Goal: Task Accomplishment & Management: Manage account settings

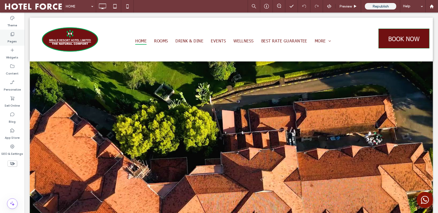
click at [18, 41] on div "Pages" at bounding box center [12, 38] width 25 height 16
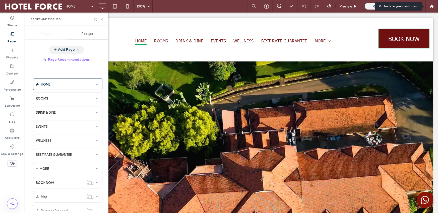
click at [335, 8] on div at bounding box center [431, 6] width 13 height 13
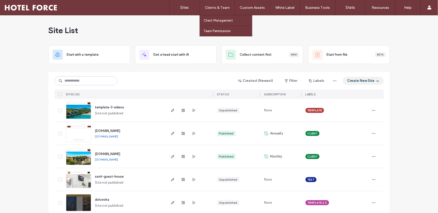
click at [218, 19] on label "Client Management" at bounding box center [217, 21] width 29 height 4
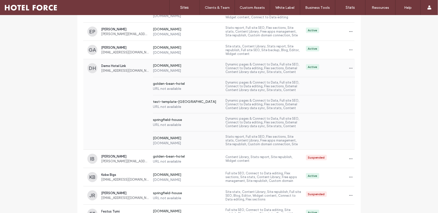
scroll to position [79, 0]
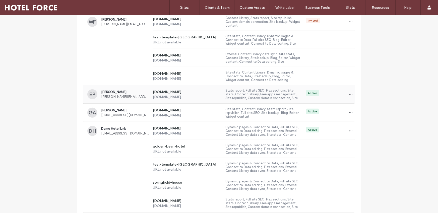
click at [264, 96] on label "Stats report, Full site SEO, Flex sections, Site stats, Content Library, Free a…" at bounding box center [264, 95] width 76 height 12
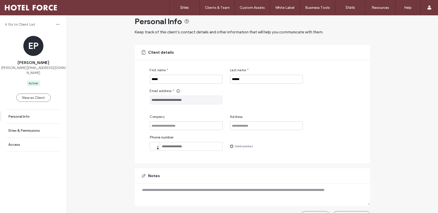
scroll to position [20, 0]
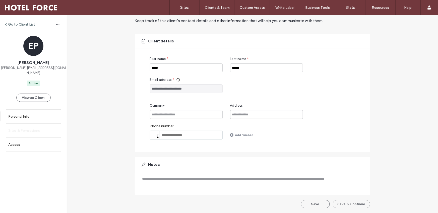
click at [38, 128] on link "Sites & Permissions" at bounding box center [33, 131] width 67 height 14
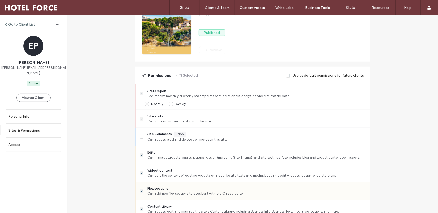
scroll to position [93, 0]
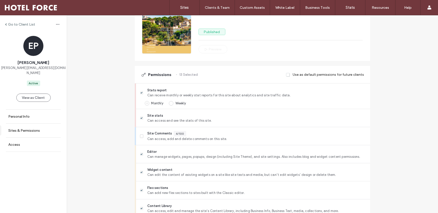
scroll to position [20, 0]
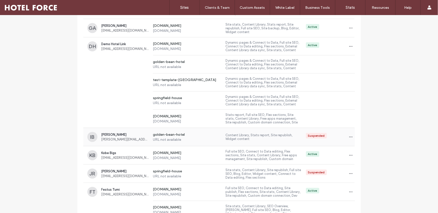
scroll to position [165, 0]
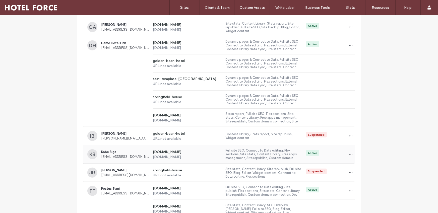
click at [257, 158] on label "Full site SEO, Connect to Data editing, Flex sections, Site stats, Content Libr…" at bounding box center [264, 155] width 76 height 12
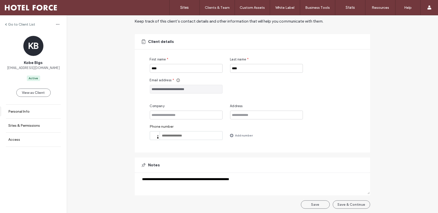
scroll to position [20, 0]
click at [29, 123] on link "Sites & Permissions" at bounding box center [33, 126] width 67 height 14
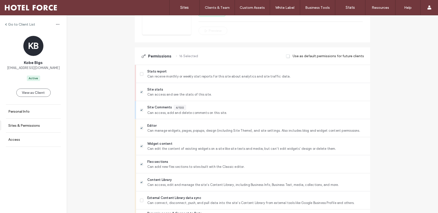
scroll to position [110, 0]
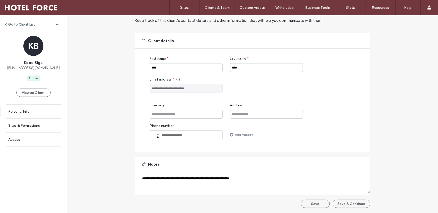
scroll to position [20, 0]
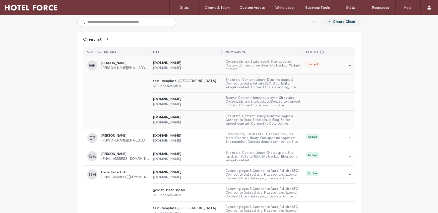
scroll to position [90, 0]
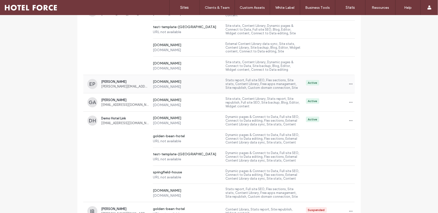
click at [171, 85] on label "[DOMAIN_NAME]" at bounding box center [187, 87] width 69 height 4
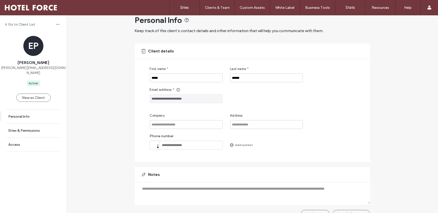
scroll to position [20, 0]
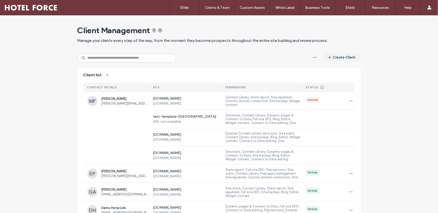
drag, startPoint x: 287, startPoint y: 89, endPoint x: 284, endPoint y: 86, distance: 4.3
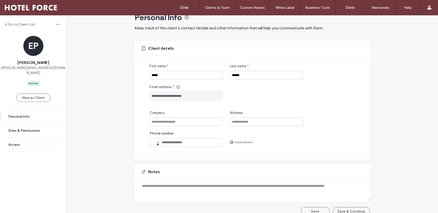
scroll to position [20, 0]
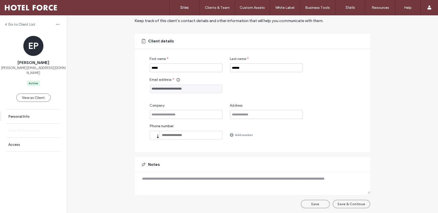
click at [49, 125] on link "Sites & Permissions" at bounding box center [33, 131] width 67 height 14
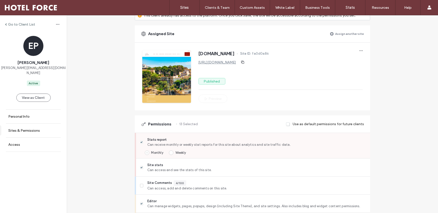
scroll to position [95, 0]
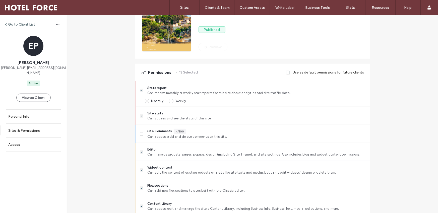
drag, startPoint x: 290, startPoint y: 73, endPoint x: 287, endPoint y: 75, distance: 3.7
click at [289, 74] on div "Use as default permissions for future clients" at bounding box center [325, 72] width 78 height 9
click at [288, 73] on span at bounding box center [288, 72] width 4 height 5
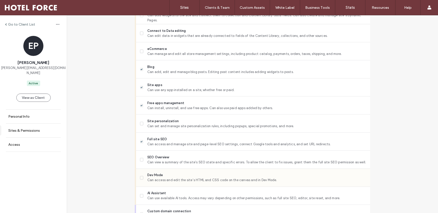
scroll to position [422, 0]
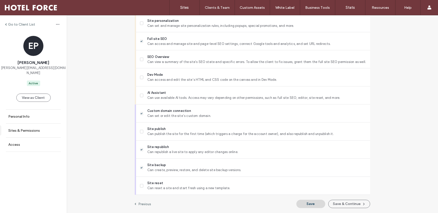
click at [307, 204] on button "Save" at bounding box center [310, 204] width 29 height 8
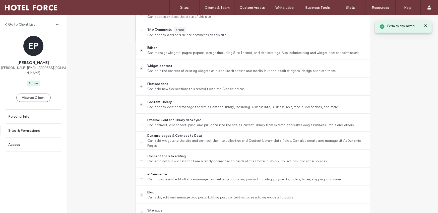
scroll to position [0, 0]
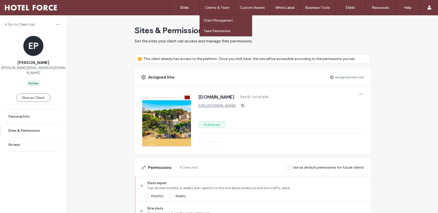
click at [223, 20] on label "Client Management" at bounding box center [217, 21] width 29 height 4
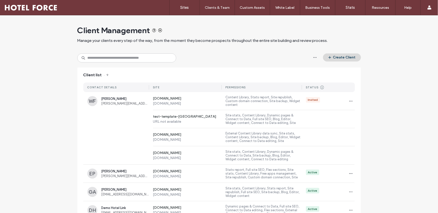
click at [330, 57] on span "button" at bounding box center [330, 58] width 5 height 8
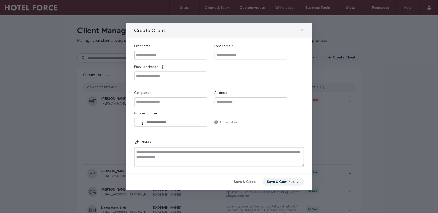
click at [173, 56] on input "First name" at bounding box center [170, 55] width 73 height 9
type input "*****"
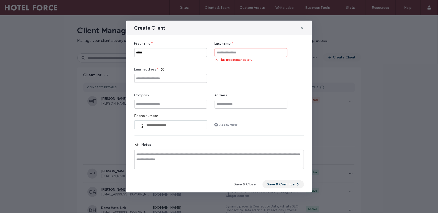
click at [188, 122] on input "tel" at bounding box center [170, 124] width 73 height 9
click at [187, 122] on input "tel" at bounding box center [170, 124] width 73 height 9
paste input "**********"
type input "**********"
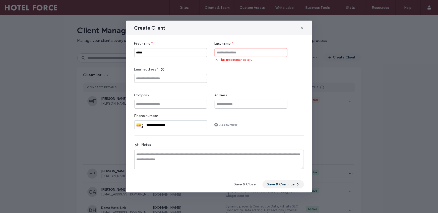
click at [200, 114] on label "Phone number" at bounding box center [170, 117] width 73 height 7
click at [176, 105] on input "Company" at bounding box center [170, 104] width 73 height 9
type input "**********"
click at [233, 105] on input "Address" at bounding box center [250, 104] width 73 height 9
click at [201, 86] on div "**********" at bounding box center [219, 85] width 170 height 88
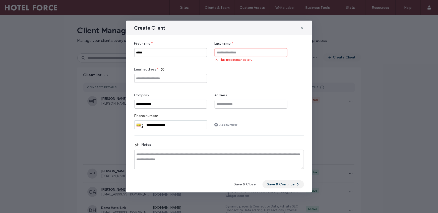
click at [258, 50] on input "Last name" at bounding box center [250, 52] width 73 height 9
paste input "******"
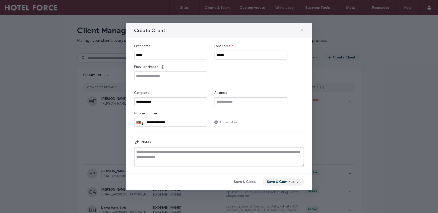
type input "******"
click at [199, 72] on input "Email address" at bounding box center [170, 75] width 73 height 9
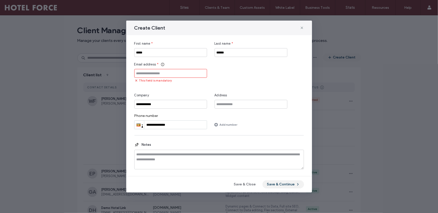
paste input "**********"
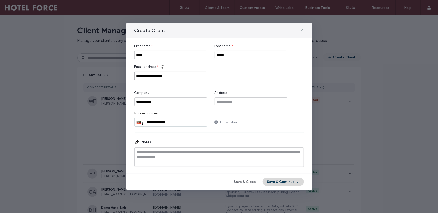
type input "**********"
click at [275, 181] on button "Save & Continue" at bounding box center [282, 182] width 41 height 8
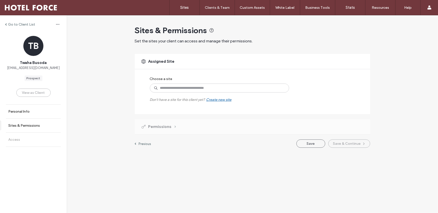
drag, startPoint x: 179, startPoint y: 125, endPoint x: 176, endPoint y: 126, distance: 3.9
click at [179, 125] on div "Permissions" at bounding box center [252, 126] width 235 height 15
click at [205, 89] on input at bounding box center [219, 88] width 139 height 9
type input "*****"
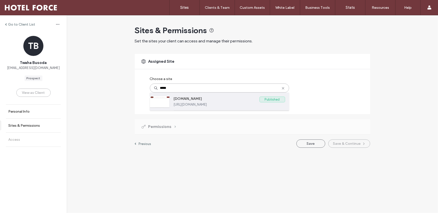
click at [239, 99] on label "[DOMAIN_NAME]" at bounding box center [217, 100] width 86 height 6
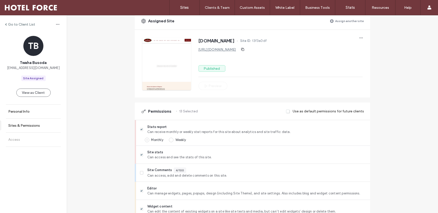
scroll to position [93, 0]
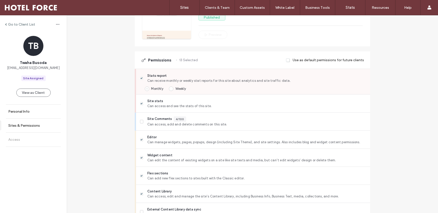
click at [140, 78] on icon at bounding box center [141, 79] width 2 height 2
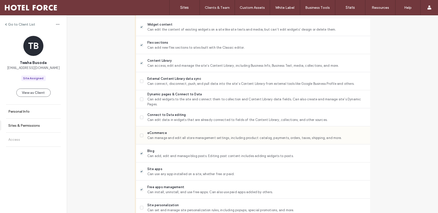
scroll to position [218, 0]
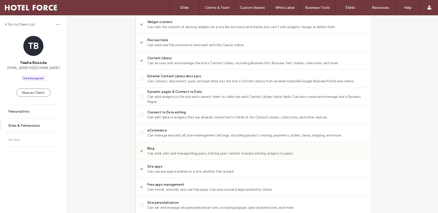
click at [140, 150] on icon at bounding box center [141, 151] width 2 height 2
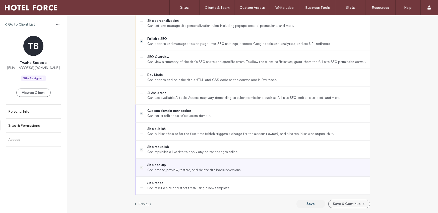
scroll to position [399, 0]
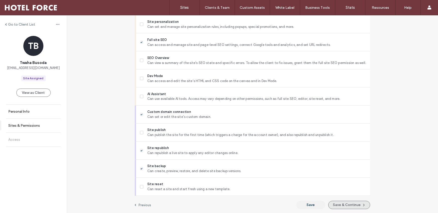
click at [354, 204] on button "Save & Continue" at bounding box center [349, 205] width 42 height 8
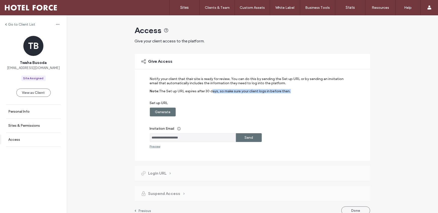
drag, startPoint x: 205, startPoint y: 93, endPoint x: 210, endPoint y: 93, distance: 5.3
click at [210, 93] on label "The Set up URL expires after 30 days, so make sure your client logs in before t…" at bounding box center [224, 95] width 131 height 12
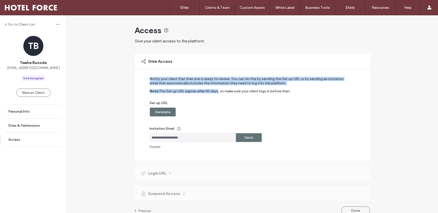
drag, startPoint x: 198, startPoint y: 75, endPoint x: 213, endPoint y: 87, distance: 19.0
click at [216, 90] on div "**********" at bounding box center [252, 107] width 235 height 107
click at [213, 87] on label "Notify your client that their site is ready for review. You can do this by send…" at bounding box center [249, 83] width 198 height 12
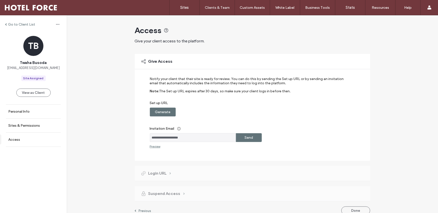
scroll to position [7, 0]
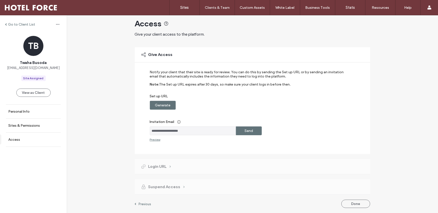
click at [156, 141] on div "Preview" at bounding box center [155, 140] width 11 height 4
click at [156, 139] on div "Preview" at bounding box center [155, 140] width 11 height 4
click at [165, 107] on label "Generate" at bounding box center [163, 105] width 16 height 9
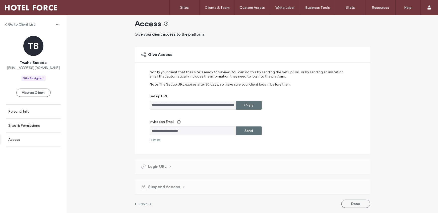
click at [246, 108] on label "Copy" at bounding box center [248, 105] width 9 height 9
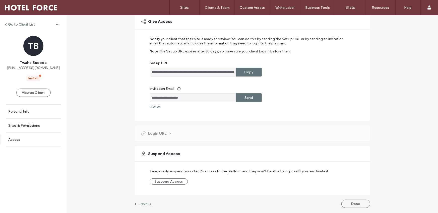
scroll to position [40, 0]
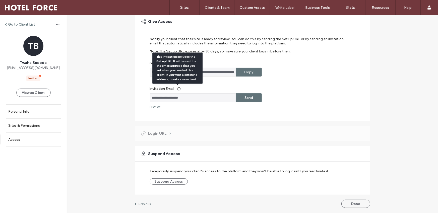
click at [219, 87] on label "Invitation Email" at bounding box center [249, 88] width 198 height 9
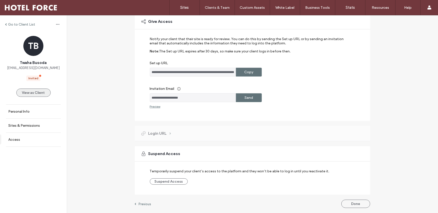
click at [39, 93] on button "View as Client" at bounding box center [33, 93] width 34 height 8
click at [23, 89] on button "View as Client" at bounding box center [33, 93] width 34 height 8
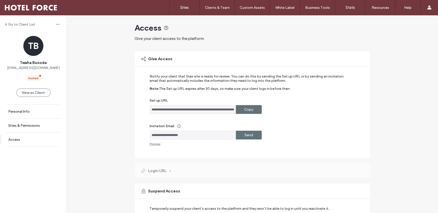
scroll to position [0, 0]
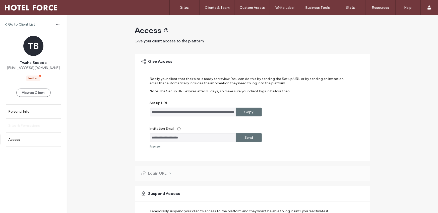
click at [22, 125] on label "Sites & Permissions" at bounding box center [24, 125] width 32 height 4
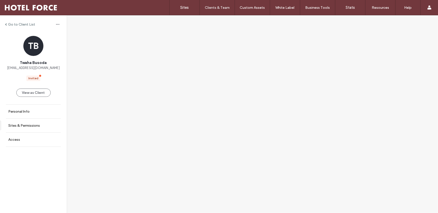
click at [22, 125] on label "Sites & Permissions" at bounding box center [24, 125] width 32 height 4
click at [32, 110] on link "Personal Info" at bounding box center [33, 112] width 67 height 14
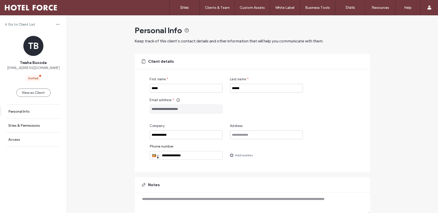
scroll to position [20, 0]
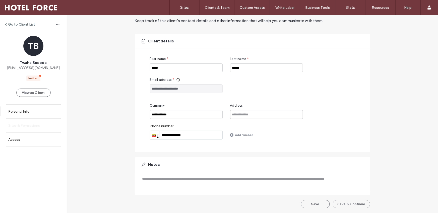
click at [30, 124] on label "Sites & Permissions" at bounding box center [24, 125] width 32 height 4
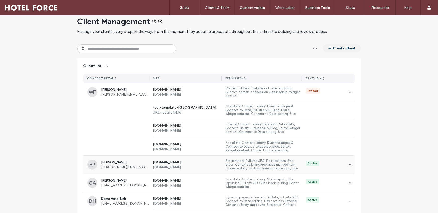
scroll to position [36, 0]
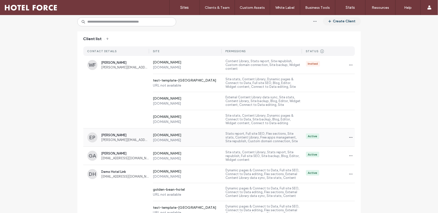
click at [349, 133] on div "www.solivida.es www.solivida.es Stats report, Full site SEO, Flex sections, Sit…" at bounding box center [252, 137] width 206 height 18
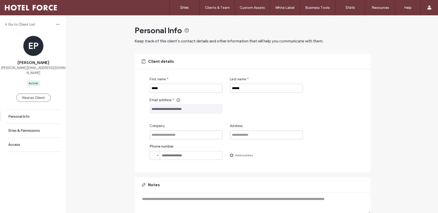
scroll to position [1, 0]
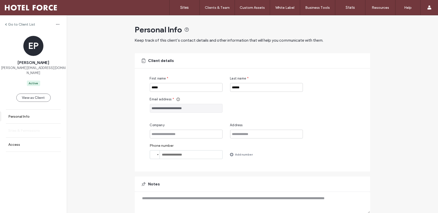
click at [25, 128] on label "Sites & Permissions" at bounding box center [24, 130] width 32 height 4
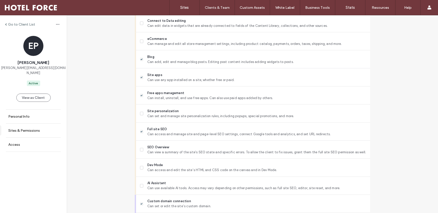
scroll to position [333, 0]
click at [32, 94] on button "View as Client" at bounding box center [33, 98] width 34 height 8
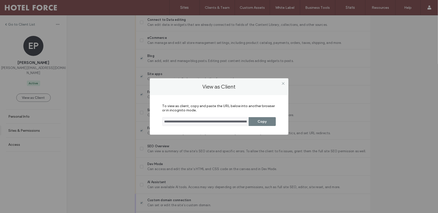
click at [260, 119] on button "Copy" at bounding box center [262, 121] width 27 height 9
click at [284, 84] on icon at bounding box center [283, 84] width 4 height 4
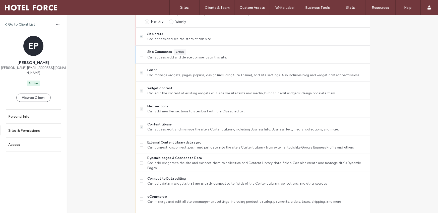
scroll to position [40, 0]
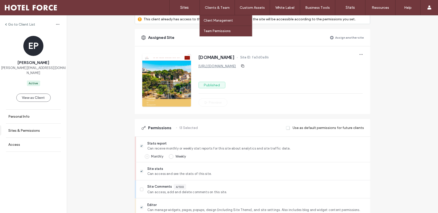
click at [213, 22] on label "Client Management" at bounding box center [217, 21] width 29 height 4
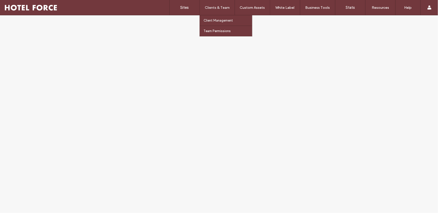
click at [214, 16] on link "Client Management" at bounding box center [227, 20] width 48 height 10
click at [214, 19] on label "Client Management" at bounding box center [217, 21] width 29 height 4
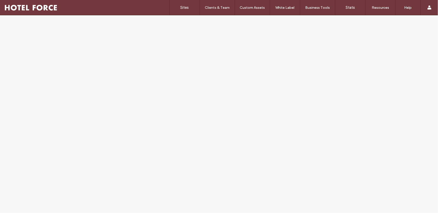
click at [187, 10] on link "Sites" at bounding box center [185, 7] width 30 height 15
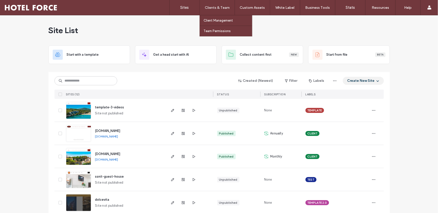
click at [217, 9] on label "Clients & Team" at bounding box center [217, 8] width 25 height 4
click at [209, 20] on label "Client Management" at bounding box center [217, 21] width 29 height 4
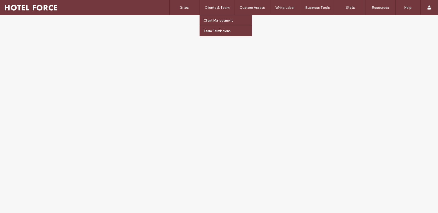
click at [208, 20] on label "Client Management" at bounding box center [217, 21] width 29 height 4
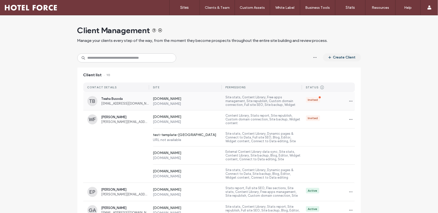
click at [140, 102] on span "busodatwaha@gmail.com" at bounding box center [125, 104] width 48 height 4
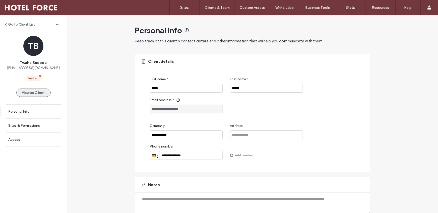
click at [41, 92] on button "View as Client" at bounding box center [33, 93] width 34 height 8
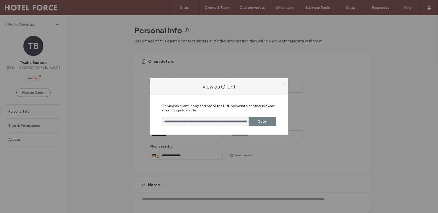
click at [266, 122] on button "Copy" at bounding box center [262, 121] width 27 height 9
click at [282, 83] on icon at bounding box center [283, 84] width 4 height 4
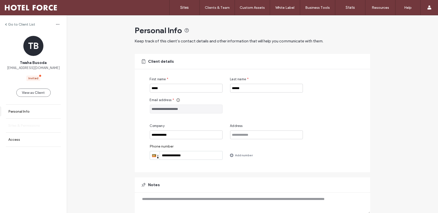
click at [38, 128] on link "Sites & Permissions" at bounding box center [33, 126] width 67 height 14
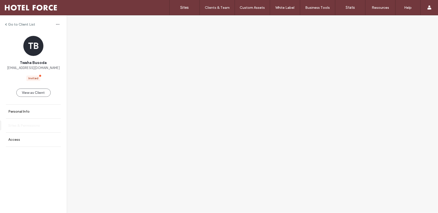
click at [37, 126] on label "Sites & Permissions" at bounding box center [24, 125] width 32 height 4
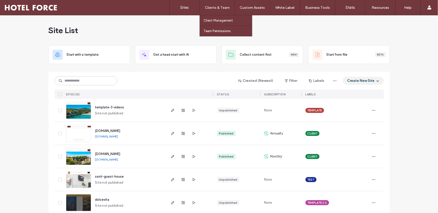
click at [207, 20] on label "Client Management" at bounding box center [217, 21] width 29 height 4
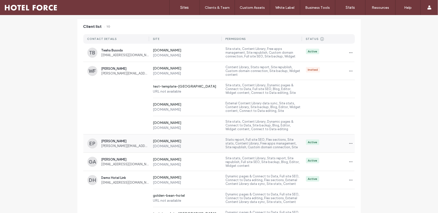
scroll to position [51, 0]
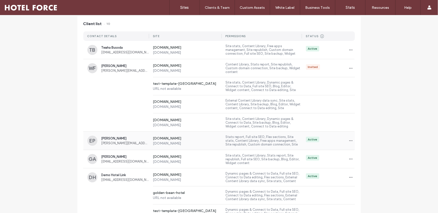
click at [110, 142] on span "[PERSON_NAME][EMAIL_ADDRESS][DOMAIN_NAME]" at bounding box center [125, 143] width 48 height 4
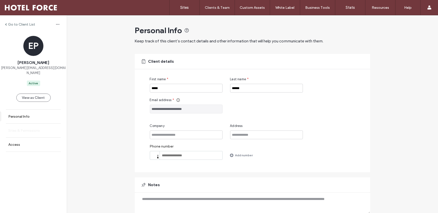
click at [43, 128] on link "Sites & Permissions" at bounding box center [33, 131] width 67 height 14
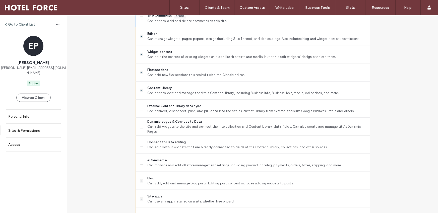
scroll to position [211, 0]
click at [11, 24] on label "Go to Client List" at bounding box center [21, 24] width 27 height 4
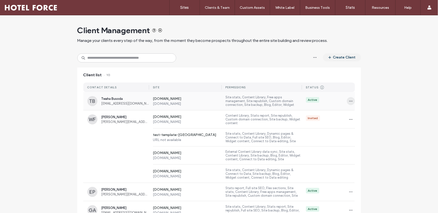
click at [349, 99] on icon "button" at bounding box center [351, 101] width 4 height 4
click at [335, 60] on button "Create Client" at bounding box center [342, 57] width 38 height 8
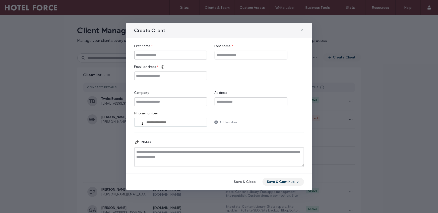
click at [195, 56] on input "First name" at bounding box center [170, 55] width 73 height 9
type input "*"
type input "****"
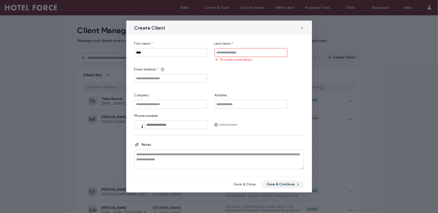
click at [170, 73] on div "Email address *" at bounding box center [170, 75] width 73 height 16
click at [166, 77] on input "Email address" at bounding box center [170, 78] width 73 height 9
paste input "**********"
type input "**********"
click at [234, 58] on span "This field is mandatory" at bounding box center [235, 59] width 33 height 5
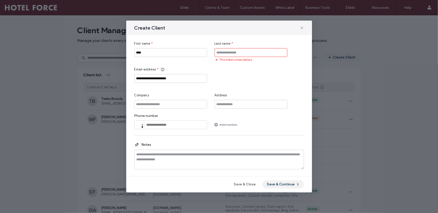
click at [238, 52] on input "Last name" at bounding box center [250, 52] width 73 height 9
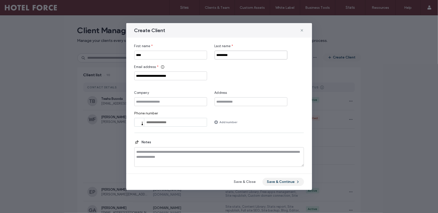
type input "*********"
click at [261, 86] on div "**********" at bounding box center [219, 85] width 170 height 83
drag, startPoint x: 272, startPoint y: 181, endPoint x: 238, endPoint y: 106, distance: 82.4
click at [238, 110] on div "**********" at bounding box center [219, 106] width 186 height 167
click at [178, 97] on div "Company" at bounding box center [170, 98] width 73 height 16
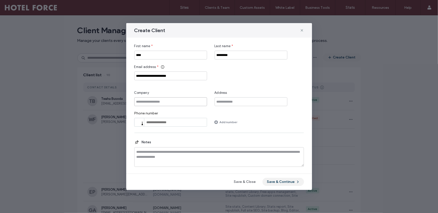
click at [178, 100] on input "Company" at bounding box center [170, 101] width 73 height 9
type input "**********"
click at [254, 181] on button "Save & Close" at bounding box center [244, 182] width 31 height 8
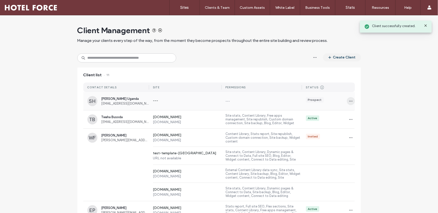
click at [347, 100] on span "button" at bounding box center [351, 101] width 8 height 8
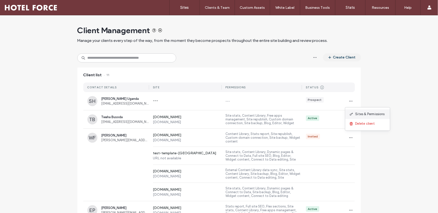
click at [365, 116] on span "Sites & Permissions" at bounding box center [369, 114] width 29 height 5
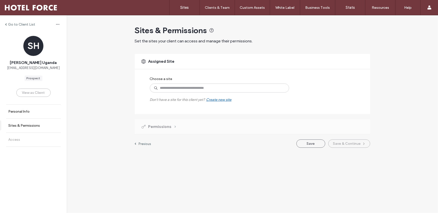
drag, startPoint x: 146, startPoint y: 123, endPoint x: 146, endPoint y: 126, distance: 3.5
click at [146, 123] on div "Permissions" at bounding box center [252, 126] width 235 height 15
click at [150, 126] on span "Permissions" at bounding box center [159, 127] width 23 height 6
click at [222, 85] on input at bounding box center [219, 88] width 139 height 9
type input "*"
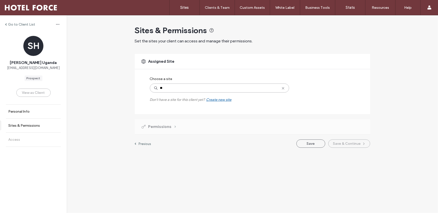
type input "***"
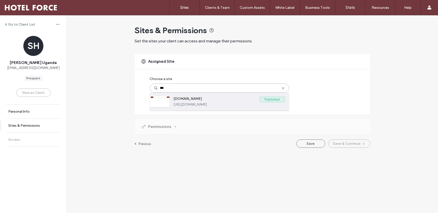
click at [218, 99] on label "[DOMAIN_NAME]" at bounding box center [217, 100] width 86 height 6
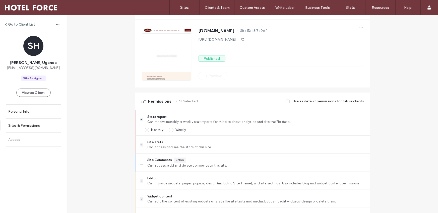
scroll to position [51, 0]
click at [287, 103] on span at bounding box center [288, 101] width 4 height 5
click at [290, 102] on div "Use as default permissions for future clients" at bounding box center [325, 101] width 78 height 9
click at [288, 102] on span at bounding box center [288, 101] width 4 height 5
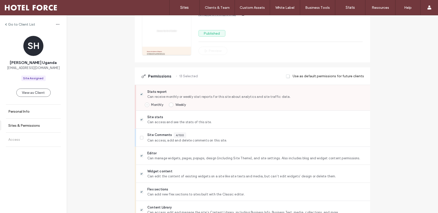
scroll to position [85, 0]
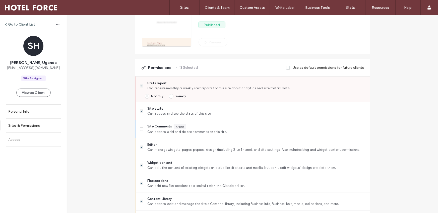
click at [145, 85] on label "Stats report Can receive monthly or weekly stat reports for this site about ana…" at bounding box center [253, 86] width 226 height 10
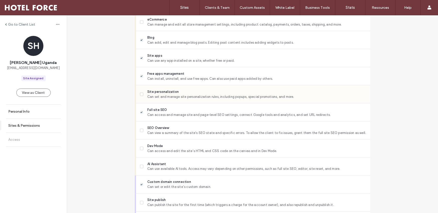
scroll to position [330, 0]
click at [140, 110] on span at bounding box center [142, 112] width 4 height 4
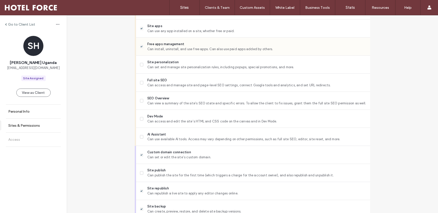
scroll to position [400, 0]
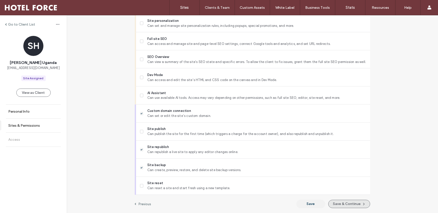
click at [343, 204] on button "Save & Continue" at bounding box center [349, 204] width 42 height 8
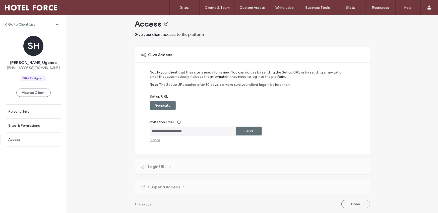
scroll to position [7, 0]
click at [244, 131] on label "Send" at bounding box center [248, 130] width 9 height 9
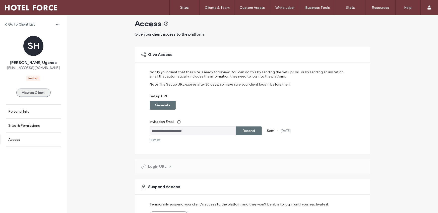
click at [38, 94] on button "View as Client" at bounding box center [33, 93] width 34 height 8
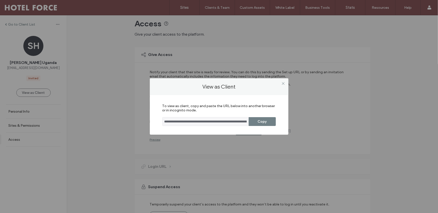
click at [255, 125] on button "Copy" at bounding box center [262, 121] width 27 height 9
click at [284, 81] on span at bounding box center [283, 84] width 4 height 8
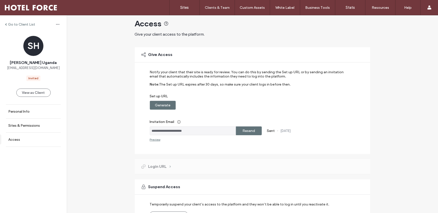
click at [32, 21] on div "Go to Client List" at bounding box center [33, 24] width 67 height 8
click at [30, 24] on label "Go to Client List" at bounding box center [21, 24] width 27 height 4
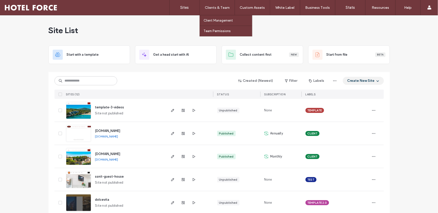
click at [210, 20] on label "Client Management" at bounding box center [217, 21] width 29 height 4
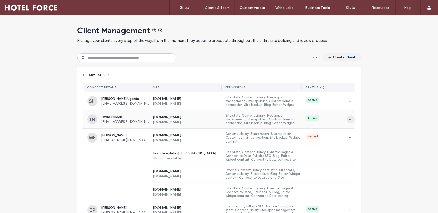
click at [350, 120] on icon "button" at bounding box center [351, 119] width 4 height 4
click at [361, 131] on span "Sites & Permissions" at bounding box center [369, 132] width 29 height 5
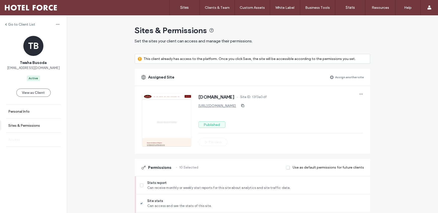
click at [32, 138] on link "Access" at bounding box center [33, 140] width 67 height 14
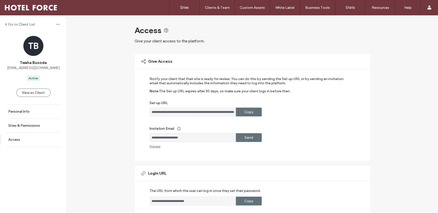
click at [249, 137] on label "Send" at bounding box center [248, 137] width 9 height 9
click at [42, 91] on button "View as Client" at bounding box center [33, 93] width 34 height 8
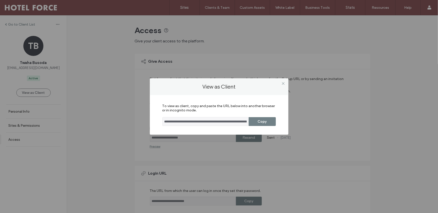
click at [254, 122] on button "Copy" at bounding box center [262, 121] width 27 height 9
click at [284, 85] on icon at bounding box center [283, 84] width 4 height 4
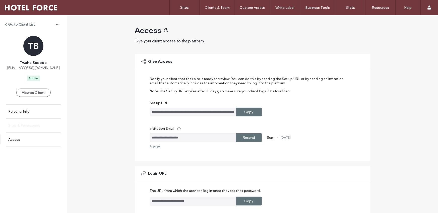
click at [32, 127] on link "Sites & Permissions" at bounding box center [33, 126] width 67 height 14
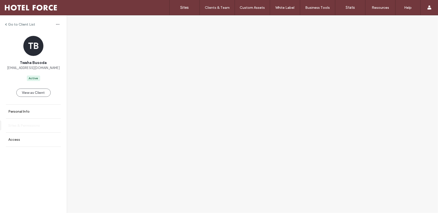
click at [43, 121] on link "Sites & Permissions" at bounding box center [33, 126] width 67 height 14
